Goal: Check status: Check status

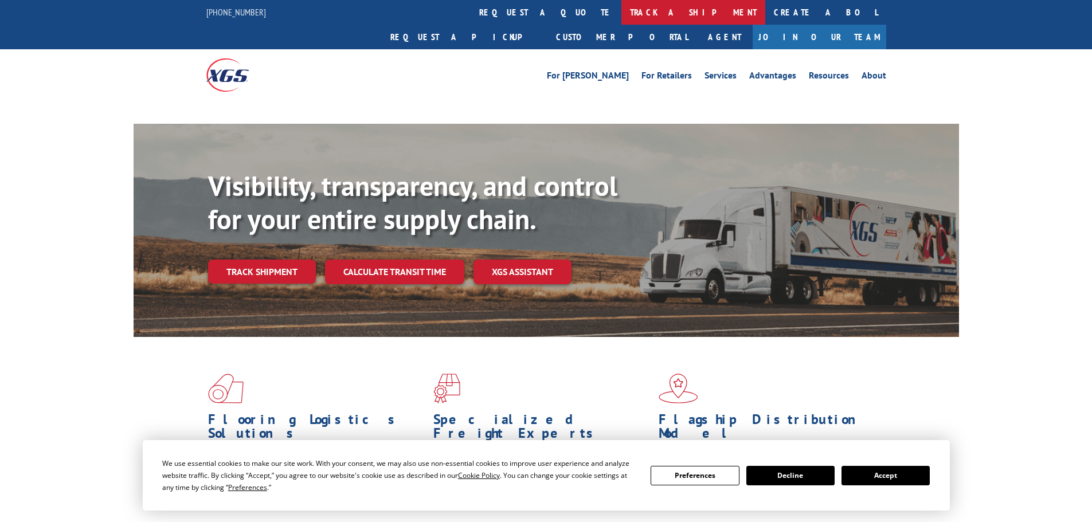
click at [622, 19] on link "track a shipment" at bounding box center [694, 12] width 144 height 25
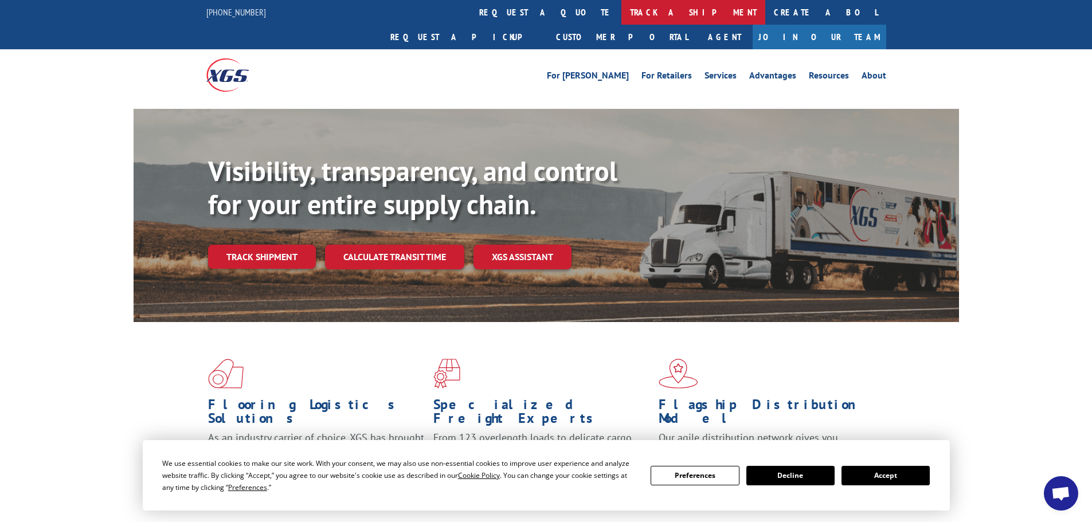
click at [622, 13] on link "track a shipment" at bounding box center [694, 12] width 144 height 25
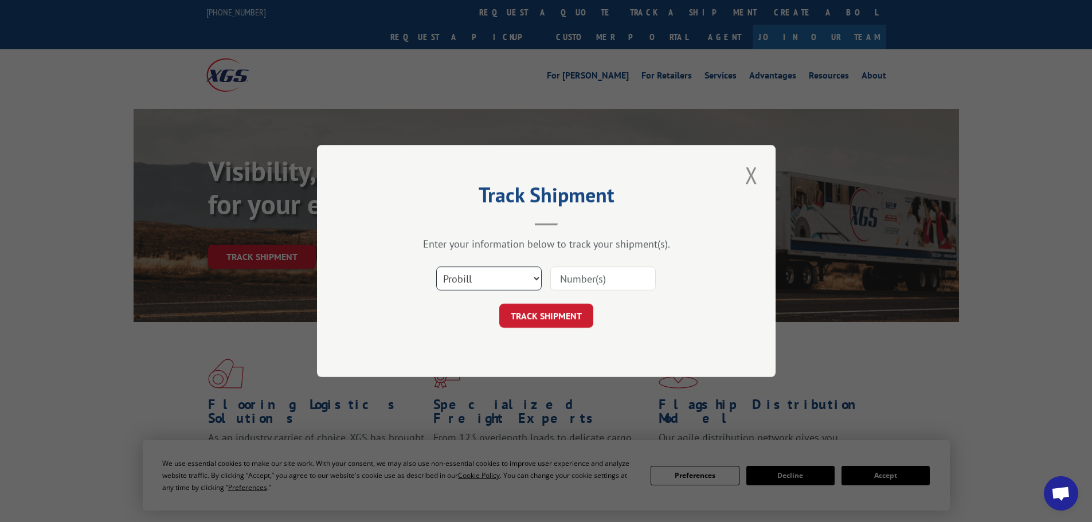
click at [462, 282] on select "Select category... Probill BOL PO" at bounding box center [488, 279] width 105 height 24
select select "po"
click at [436, 267] on select "Select category... Probill BOL PO" at bounding box center [488, 279] width 105 height 24
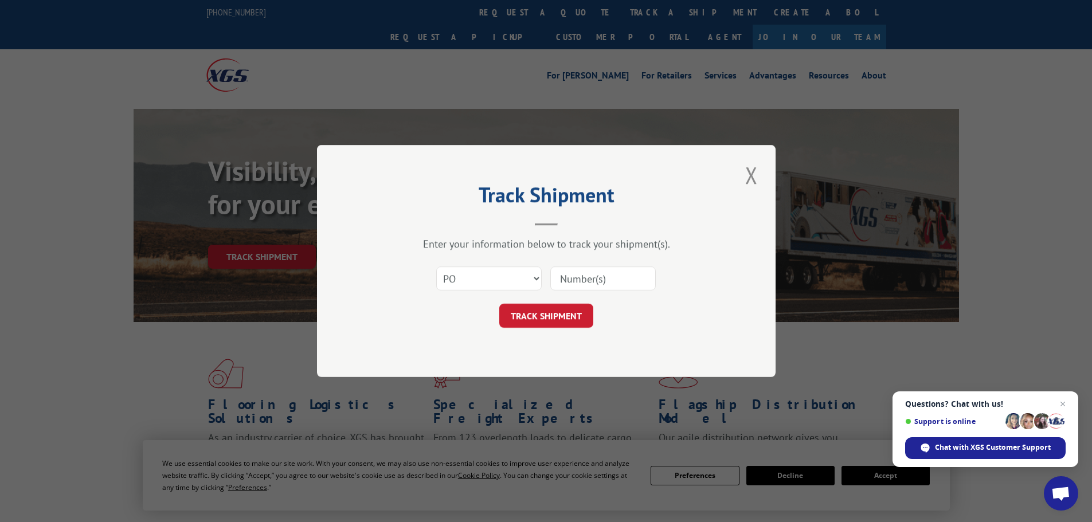
click at [577, 279] on input at bounding box center [602, 279] width 105 height 24
paste input "210-8138708"
type input "210-8138708"
click at [547, 321] on button "TRACK SHIPMENT" at bounding box center [546, 316] width 94 height 24
